Goal: Answer question/provide support: Answer question/provide support

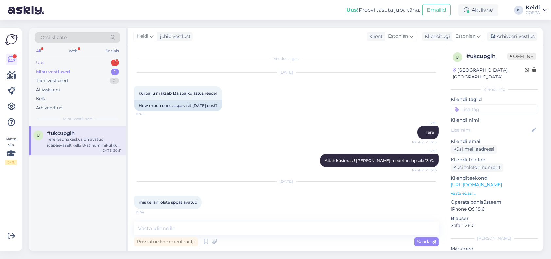
click at [69, 62] on div "Uus 1" at bounding box center [78, 62] width 86 height 9
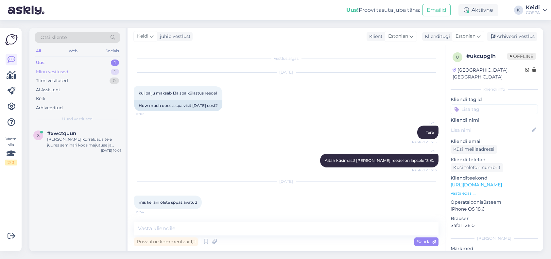
click at [58, 71] on div "Minu vestlused" at bounding box center [52, 72] width 32 height 7
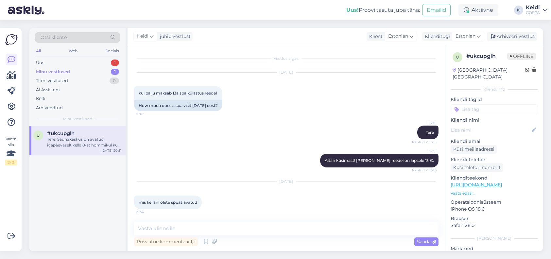
click at [69, 141] on div "Tere! Saunakeskus on avatud igapäevaselt kella 8-st hommikul kuni 21.00-ni." at bounding box center [84, 142] width 75 height 12
click at [50, 62] on div "Uus 1" at bounding box center [78, 62] width 86 height 9
click at [70, 142] on div "[PERSON_NAME] korraldada teie juures seminari koos majutuse ja toitlustusega. K…" at bounding box center [84, 142] width 75 height 12
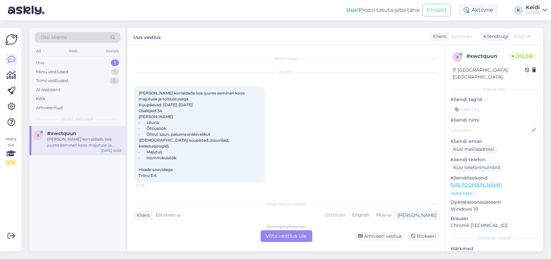
drag, startPoint x: 138, startPoint y: 88, endPoint x: 188, endPoint y: 185, distance: 109.5
click at [188, 185] on div "[DATE] [PERSON_NAME] korraldada teie juures seminari koos majutuse ja toitlustu…" at bounding box center [286, 127] width 304 height 124
copy span "[PERSON_NAME] korraldada teie juures seminari koos majutuse ja toitlustusega. K…"
click at [227, 168] on div "[PERSON_NAME] korraldada teie juures seminari koos majutuse ja toitlustusega. K…" at bounding box center [199, 134] width 131 height 96
click at [267, 234] on div "Estonian to Estonian Võta vestlus üle" at bounding box center [286, 236] width 52 height 12
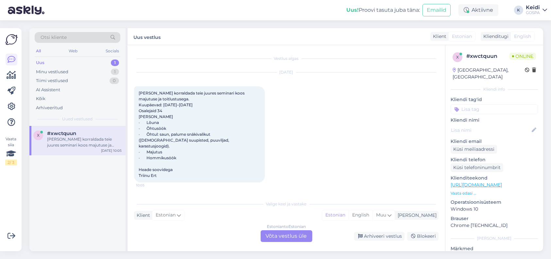
scroll to position [0, 0]
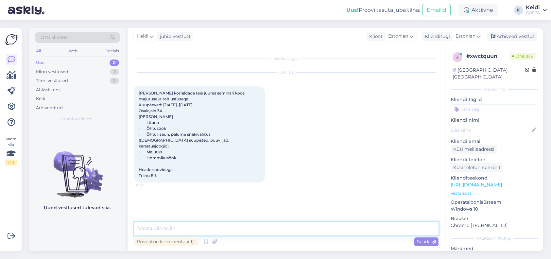
click at [159, 227] on textarea at bounding box center [286, 229] width 304 height 14
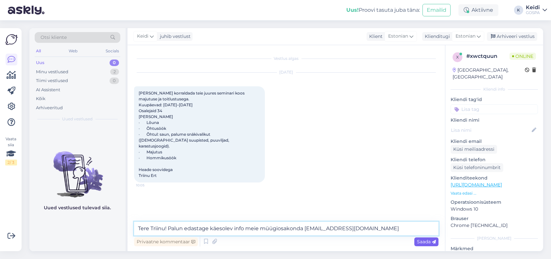
type textarea "Tere Triinu! Palun edastage käesolev info meie müügiosakonda [EMAIL_ADDRESS][DO…"
click at [427, 242] on span "Saada" at bounding box center [426, 242] width 19 height 6
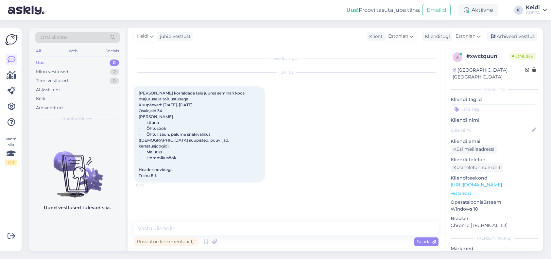
scroll to position [14, 0]
